Goal: Transaction & Acquisition: Purchase product/service

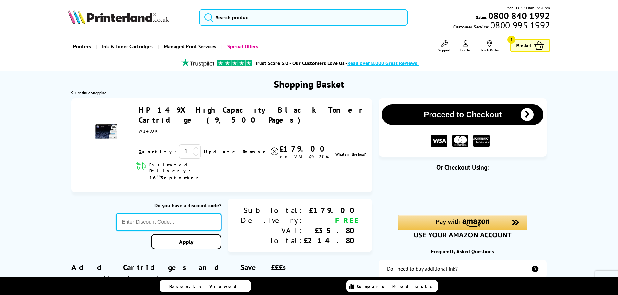
click at [189, 214] on input "text" at bounding box center [168, 223] width 105 height 18
paste input "KLCONS10"
type input "KLCONS10"
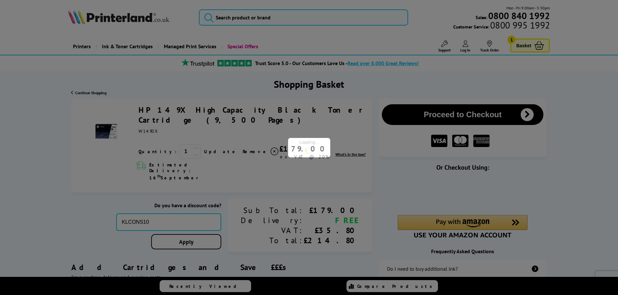
click at [221, 222] on div "Proceed to Checkout Shopping Basket 1 Update +" at bounding box center [309, 252] width 618 height 307
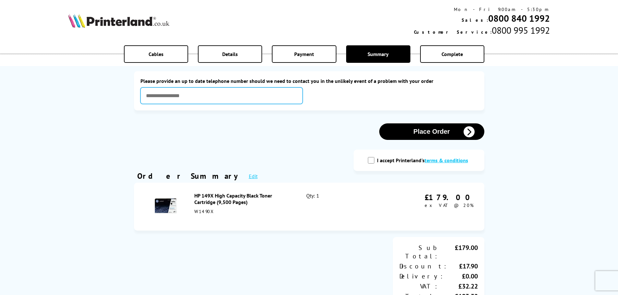
click at [193, 95] on input "text" at bounding box center [221, 96] width 162 height 17
type input "**********"
click at [374, 160] on input "I accept Printerland's terms & conditions" at bounding box center [371, 160] width 6 height 6
checkbox input "true"
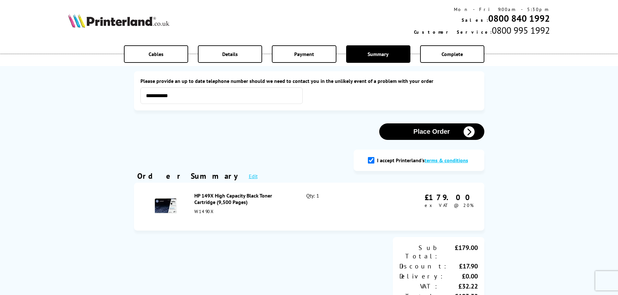
click at [441, 131] on button "Place Order" at bounding box center [431, 132] width 105 height 17
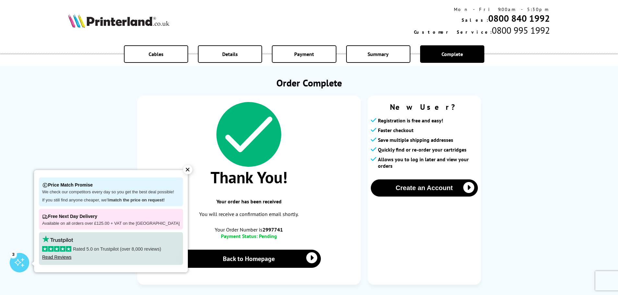
scroll to position [1, 0]
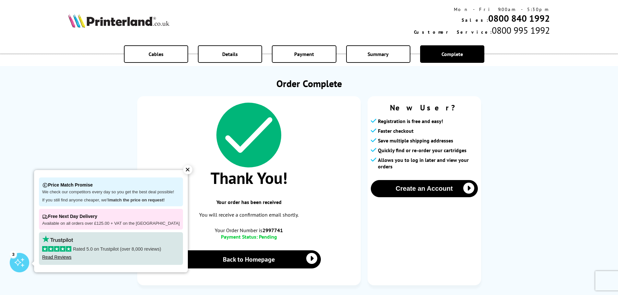
click at [386, 53] on span "Summary" at bounding box center [378, 54] width 21 height 6
